Goal: Task Accomplishment & Management: Complete application form

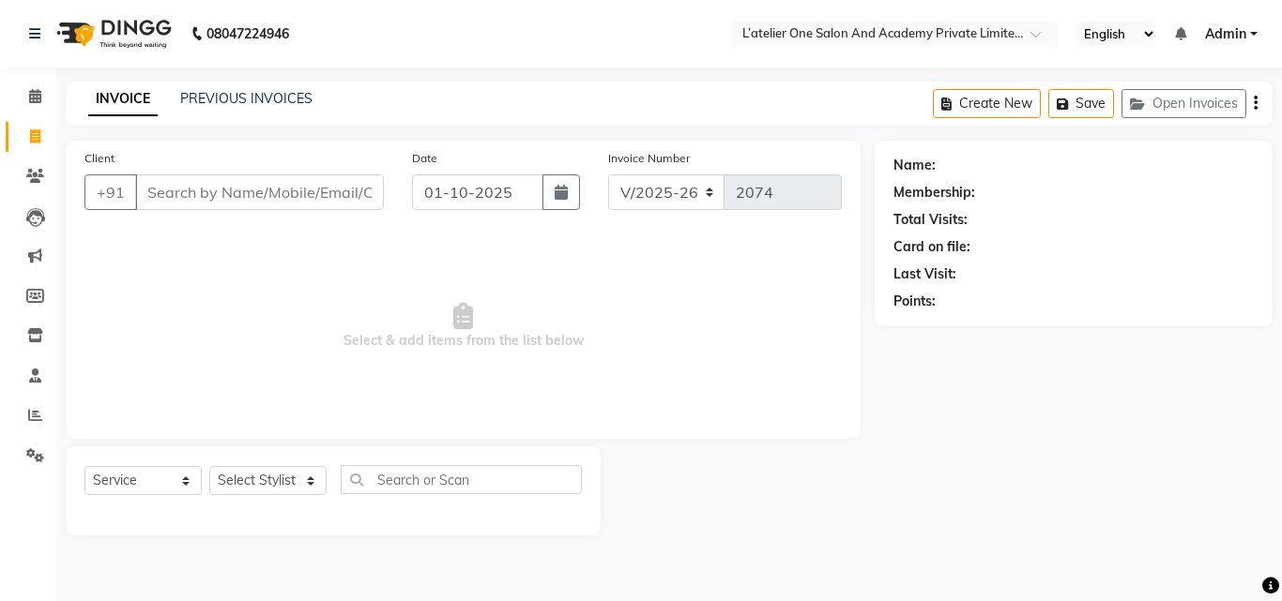
select select "6939"
select select "service"
click at [156, 206] on input "Client" at bounding box center [259, 193] width 249 height 36
click at [154, 194] on input "Client" at bounding box center [259, 193] width 249 height 36
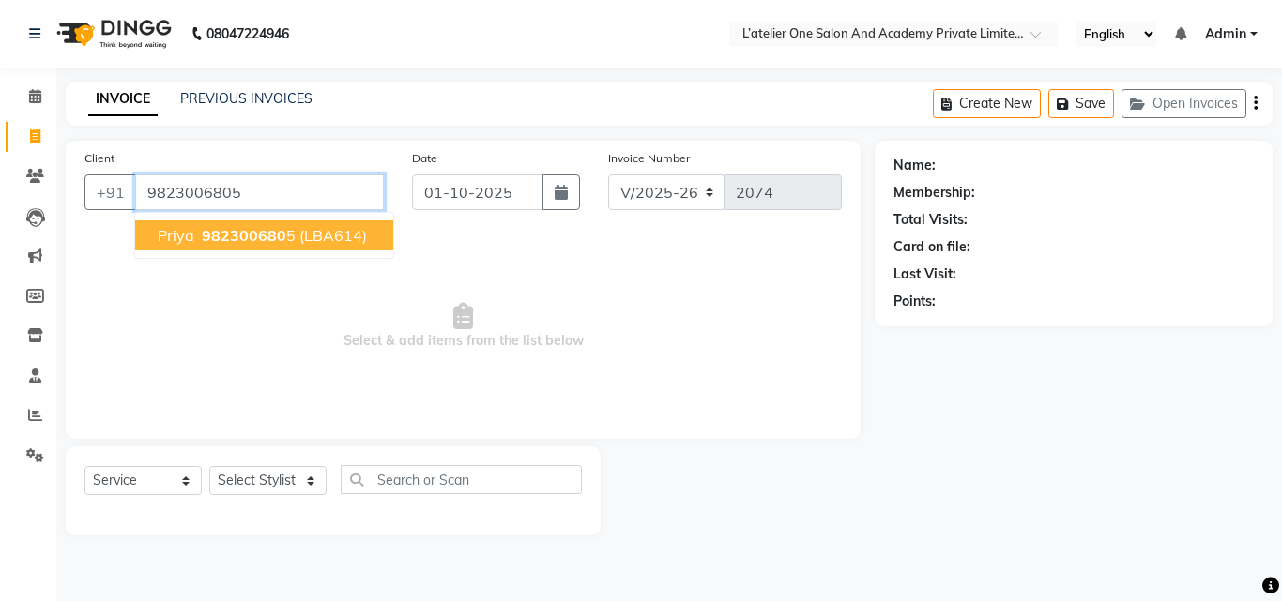
type input "9823006805"
click at [209, 241] on span "982300680" at bounding box center [244, 235] width 84 height 19
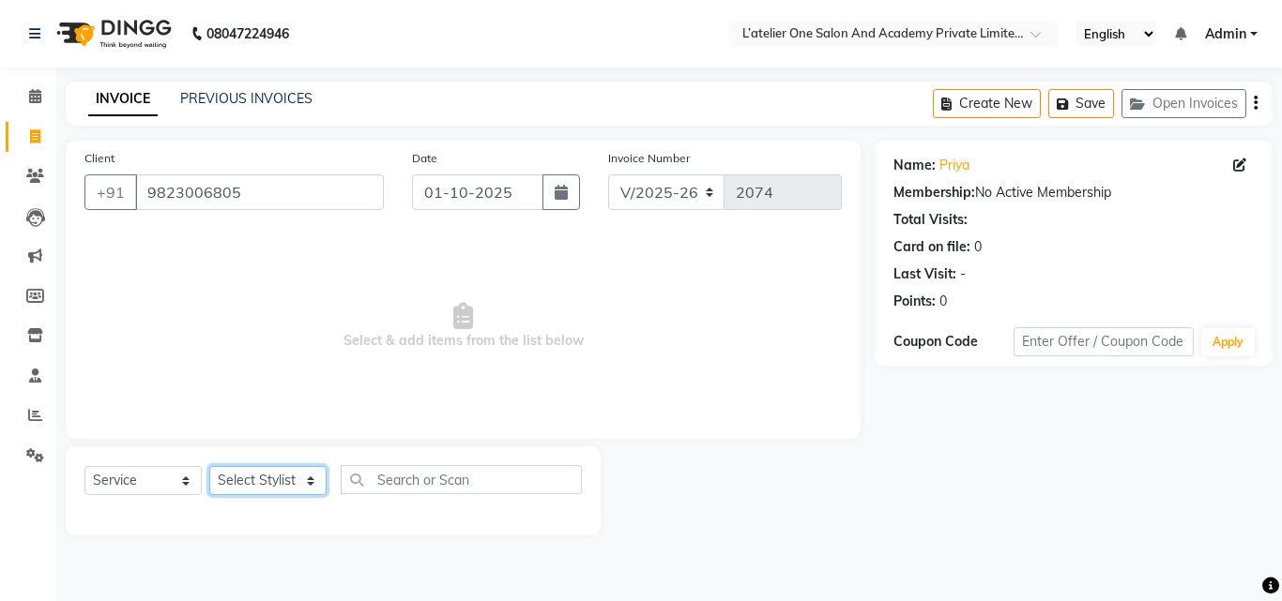
click at [305, 480] on select "Select Stylist [PERSON_NAME] [PERSON_NAME] [PERSON_NAME] [PERSON_NAME] [PERSON_…" at bounding box center [267, 480] width 117 height 29
select select "61341"
click at [209, 466] on select "Select Stylist [PERSON_NAME] [PERSON_NAME] [PERSON_NAME] [PERSON_NAME] [PERSON_…" at bounding box center [267, 480] width 117 height 29
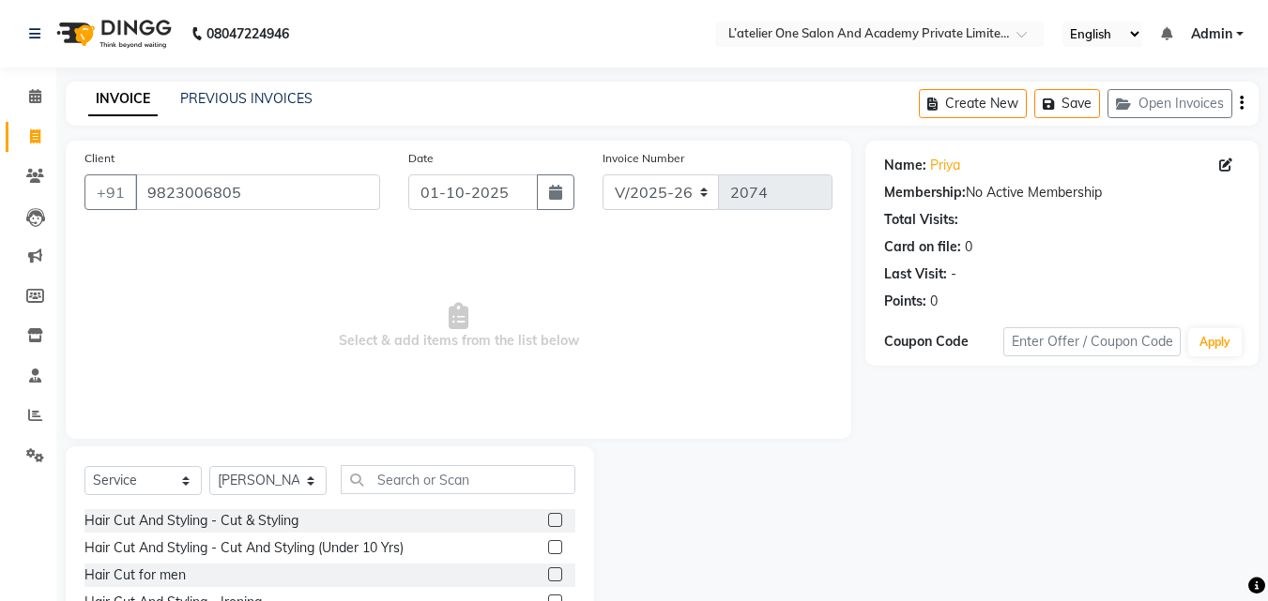
click at [548, 516] on label at bounding box center [555, 520] width 14 height 14
click at [548, 516] on input "checkbox" at bounding box center [554, 521] width 12 height 12
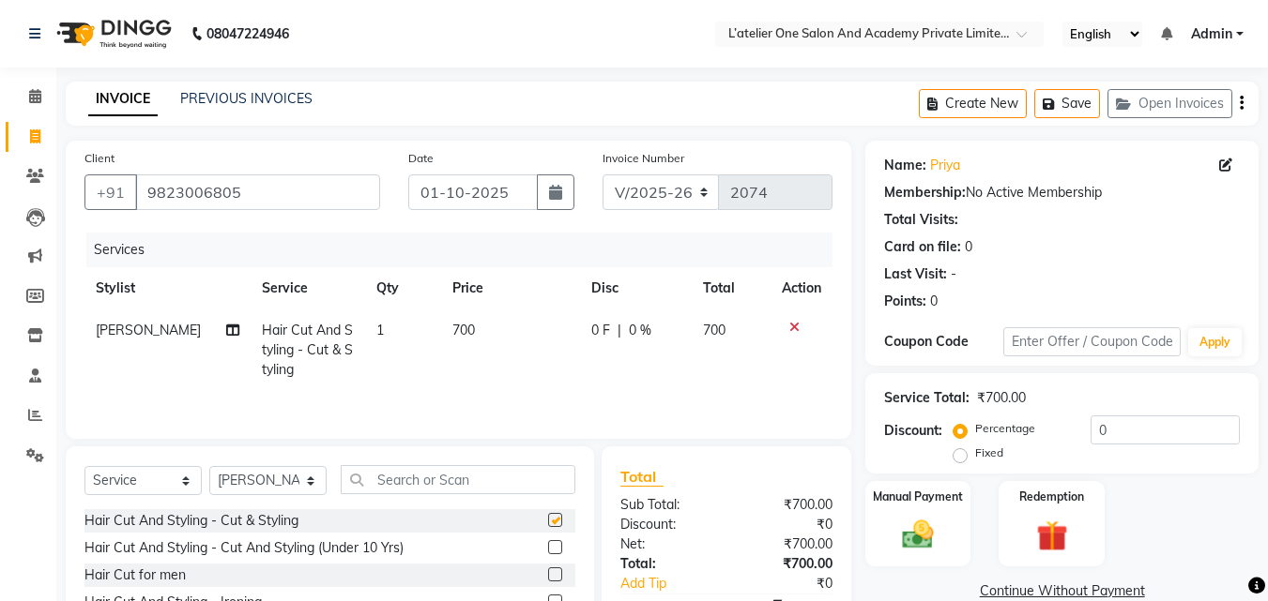
checkbox input "false"
click at [452, 326] on span "700" at bounding box center [463, 330] width 23 height 17
select select "61341"
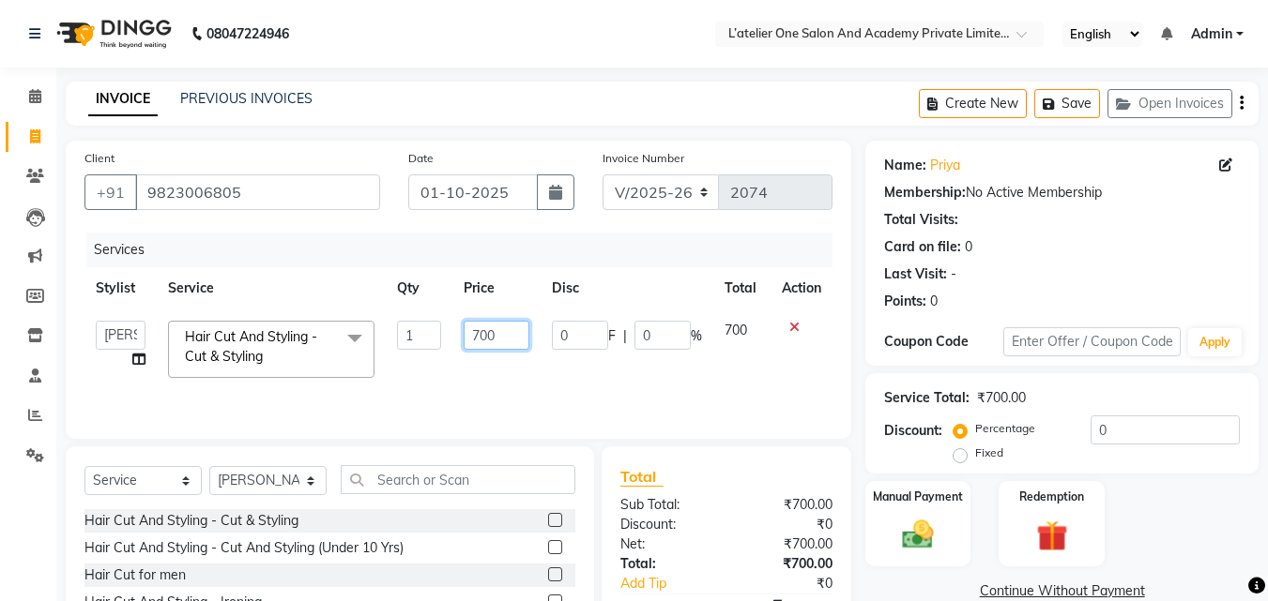
click at [500, 331] on input "700" at bounding box center [495, 335] width 65 height 29
type input "7"
type input "450"
click at [313, 483] on select "Select Stylist [PERSON_NAME] [PERSON_NAME] [PERSON_NAME] [PERSON_NAME] [PERSON_…" at bounding box center [267, 480] width 117 height 29
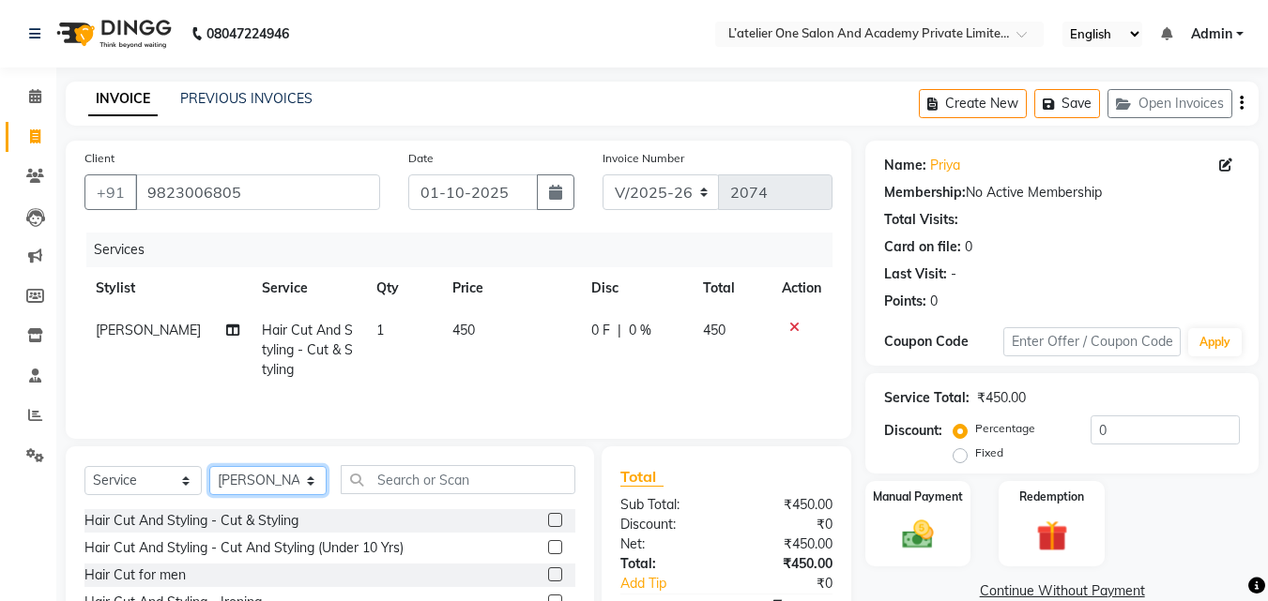
select select "57084"
click at [209, 466] on select "Select Stylist [PERSON_NAME] [PERSON_NAME] [PERSON_NAME] [PERSON_NAME] [PERSON_…" at bounding box center [267, 480] width 117 height 29
click at [548, 516] on label at bounding box center [555, 520] width 14 height 14
click at [548, 516] on input "checkbox" at bounding box center [554, 521] width 12 height 12
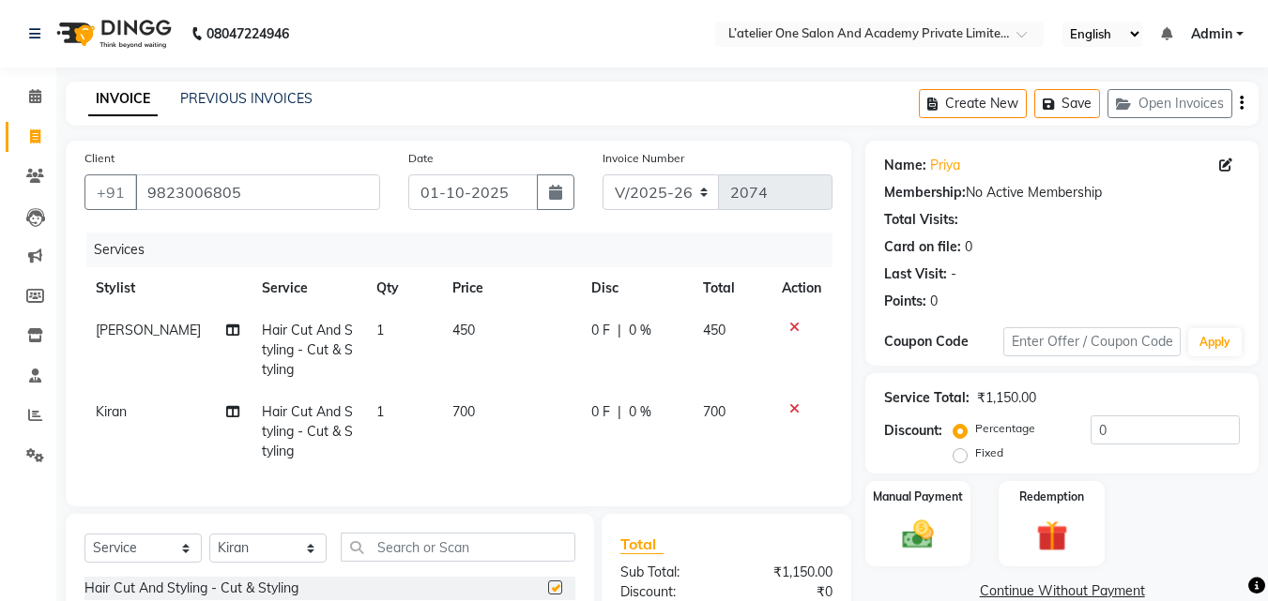
checkbox input "false"
click at [452, 406] on span "700" at bounding box center [463, 411] width 23 height 17
select select "57084"
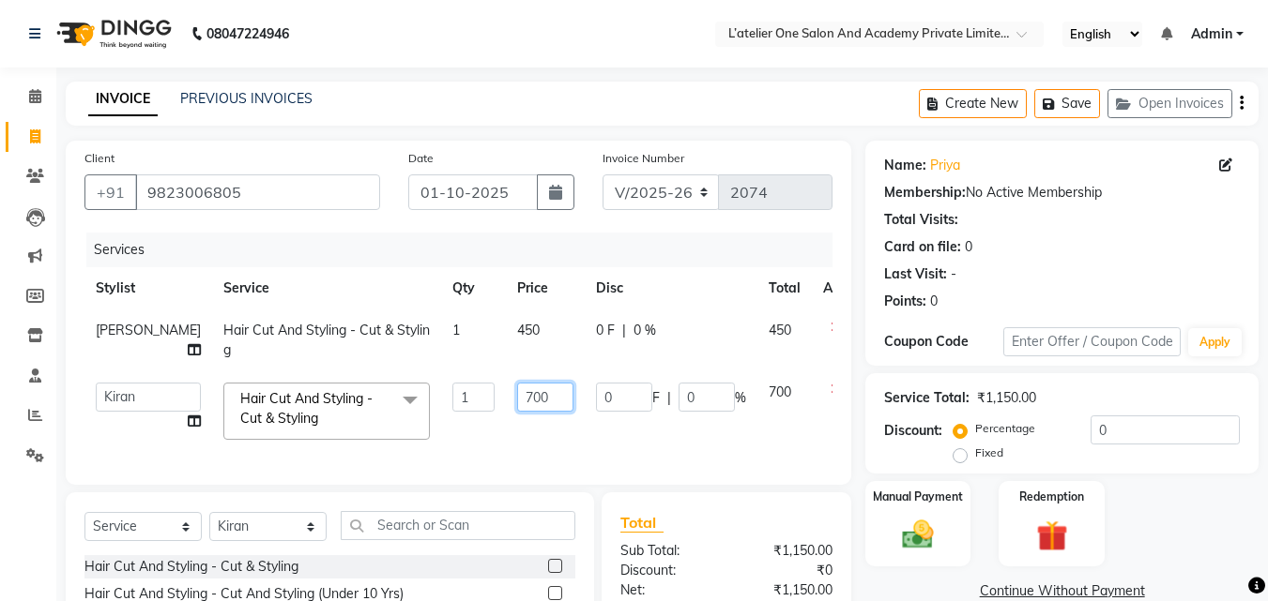
click at [517, 387] on input "700" at bounding box center [545, 397] width 56 height 29
type input "7"
type input "450"
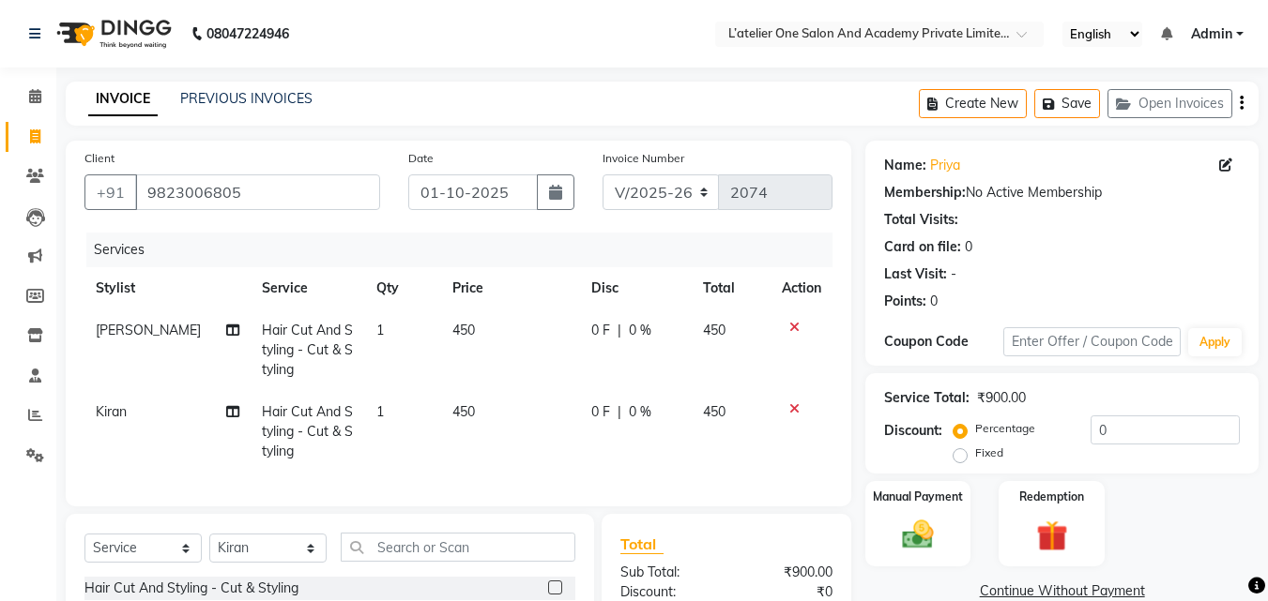
click at [592, 455] on div "Services Stylist Service Qty Price Disc Total Action [PERSON_NAME] Hair Cut And…" at bounding box center [458, 360] width 748 height 255
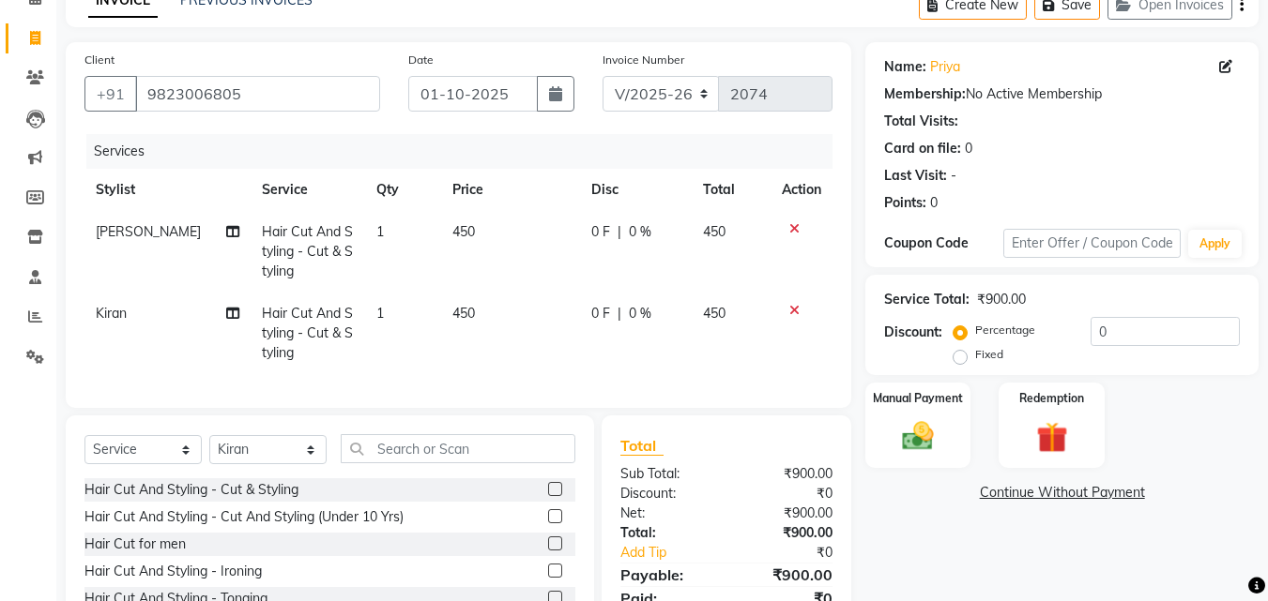
scroll to position [232, 0]
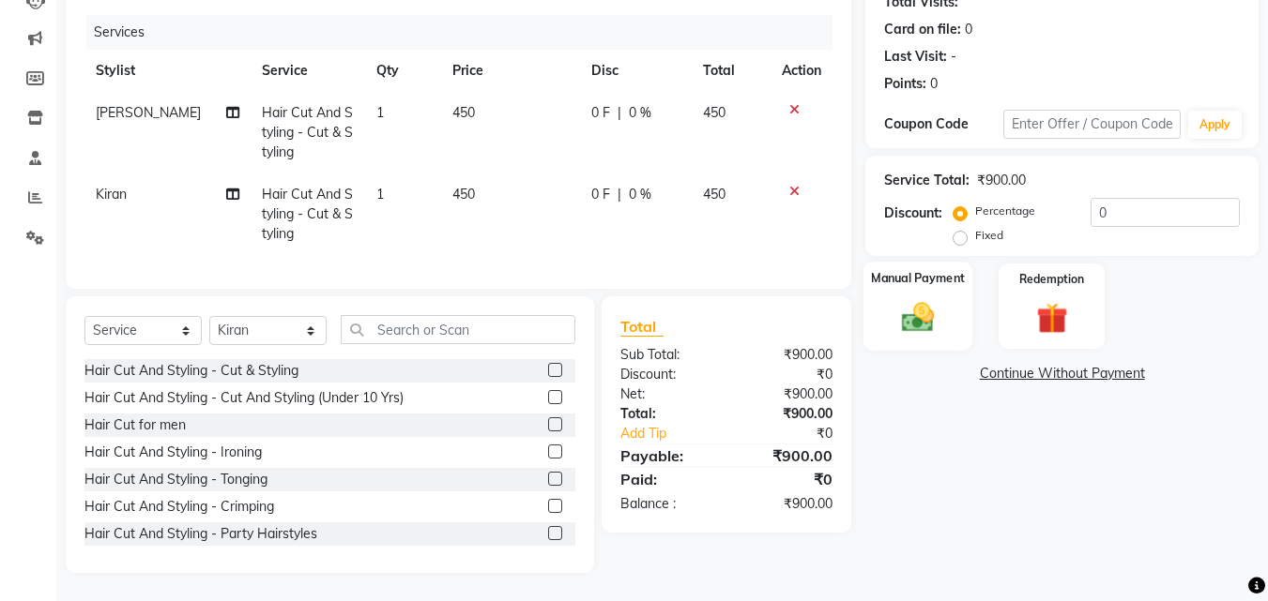
click at [941, 281] on div "Manual Payment" at bounding box center [918, 306] width 110 height 89
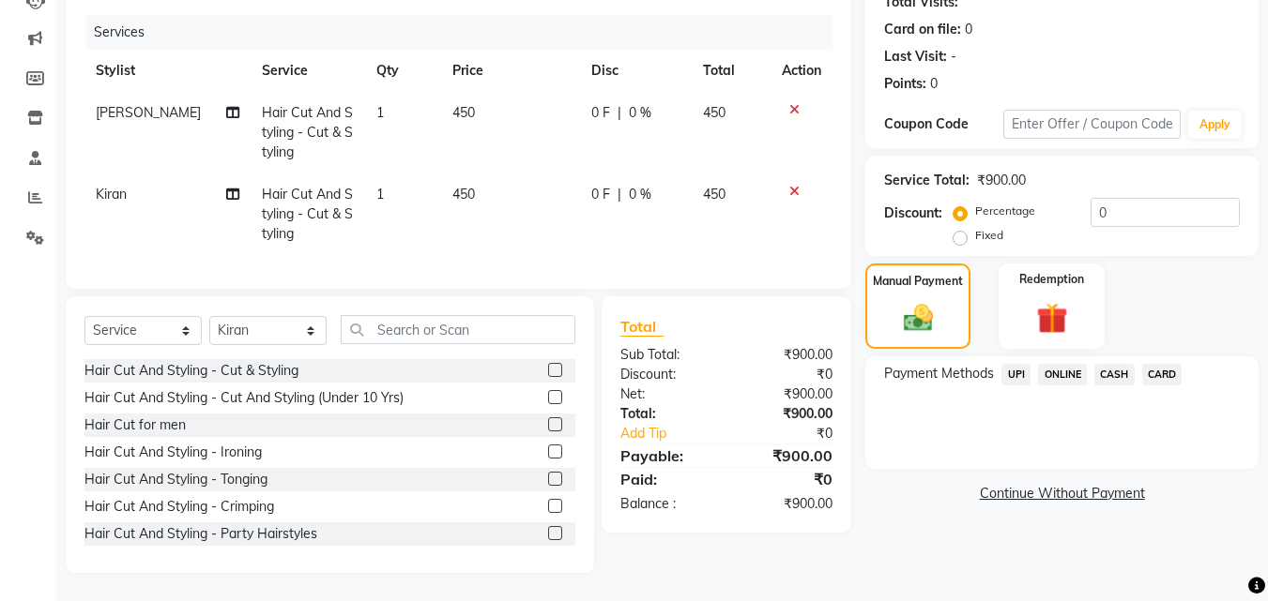
click at [1065, 366] on span "ONLINE" at bounding box center [1062, 375] width 49 height 22
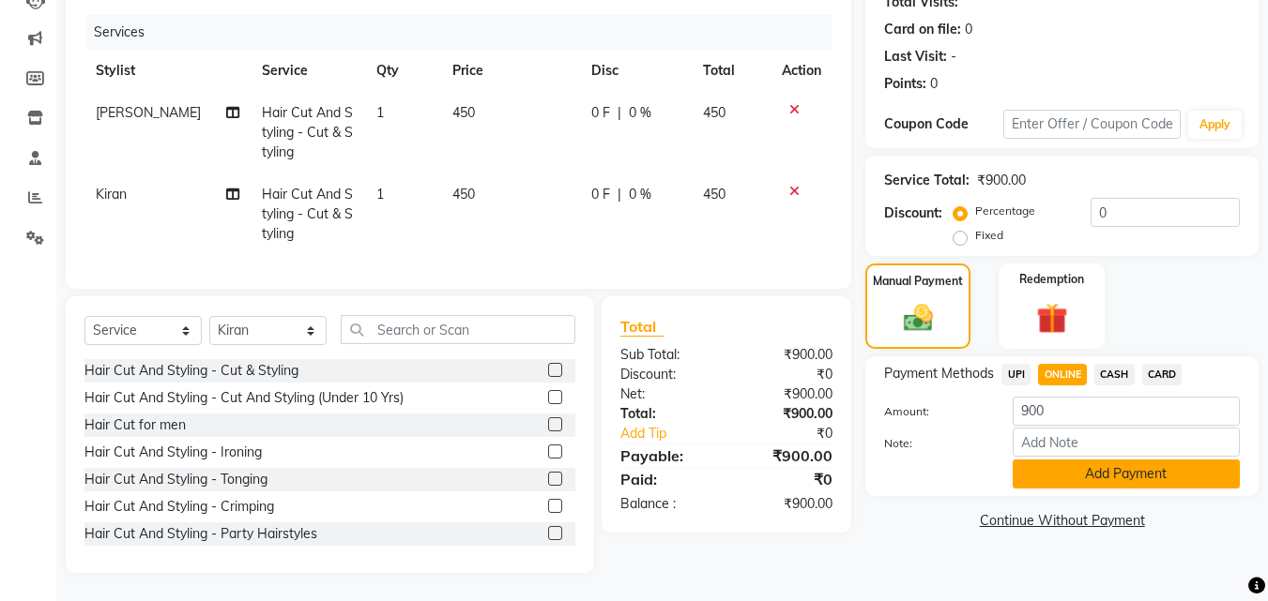
click at [1067, 460] on button "Add Payment" at bounding box center [1125, 474] width 227 height 29
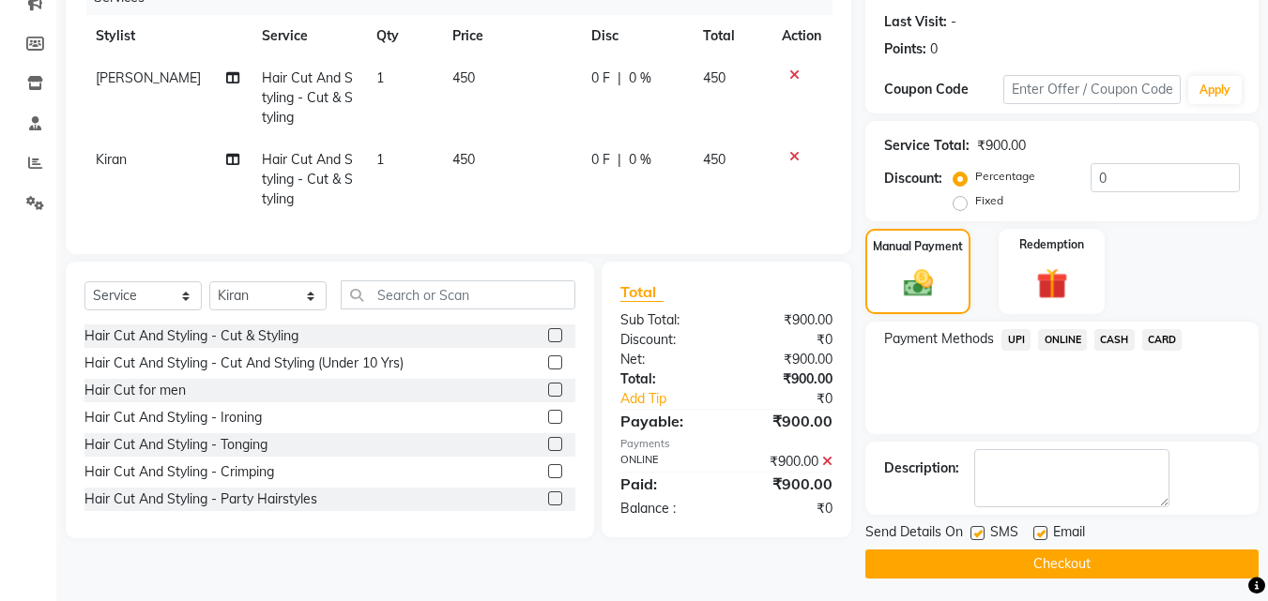
scroll to position [258, 0]
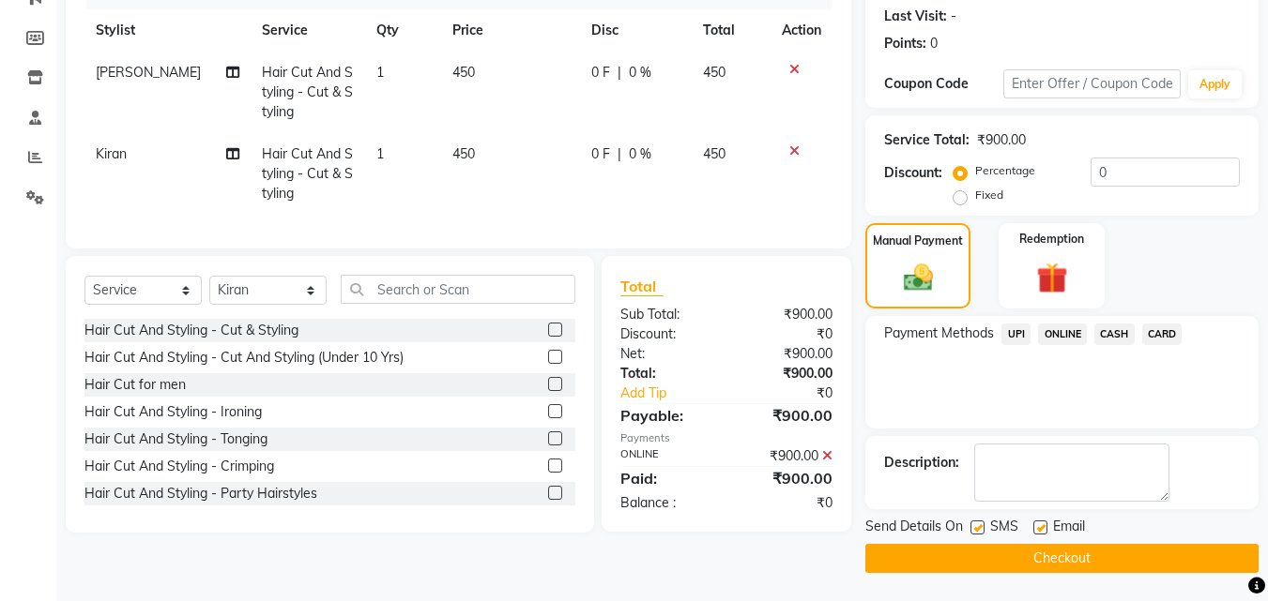
click at [959, 566] on button "Checkout" at bounding box center [1061, 558] width 393 height 29
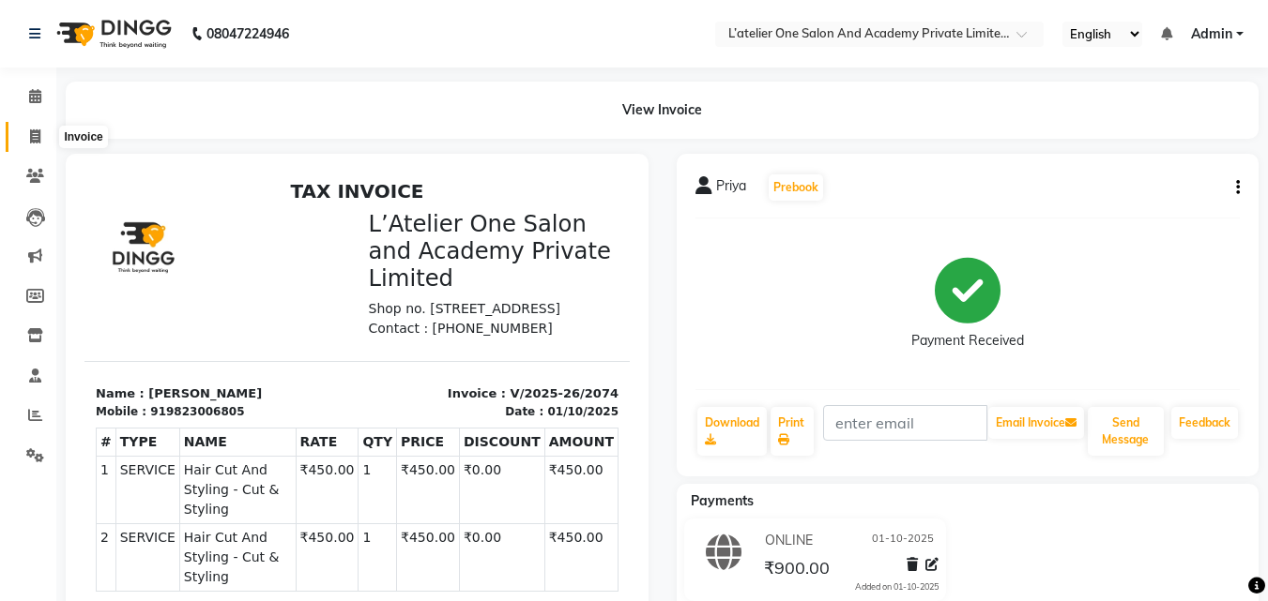
click at [41, 141] on span at bounding box center [35, 138] width 33 height 22
select select "service"
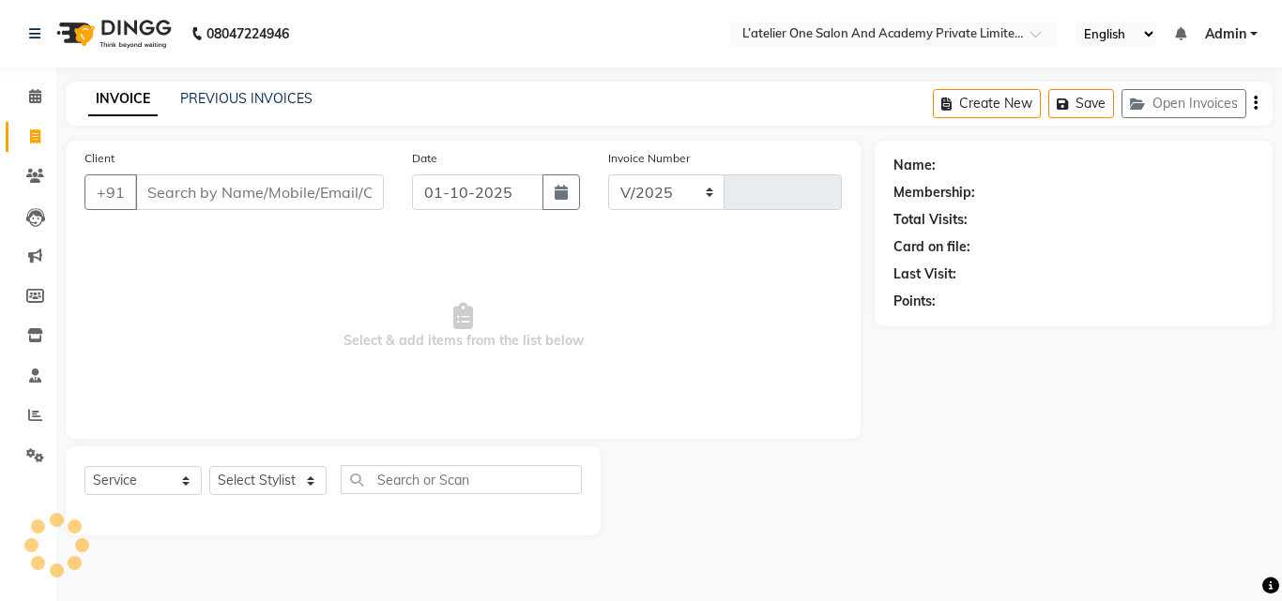
select select "6939"
type input "2075"
click at [34, 98] on icon at bounding box center [35, 96] width 12 height 14
